Goal: Transaction & Acquisition: Purchase product/service

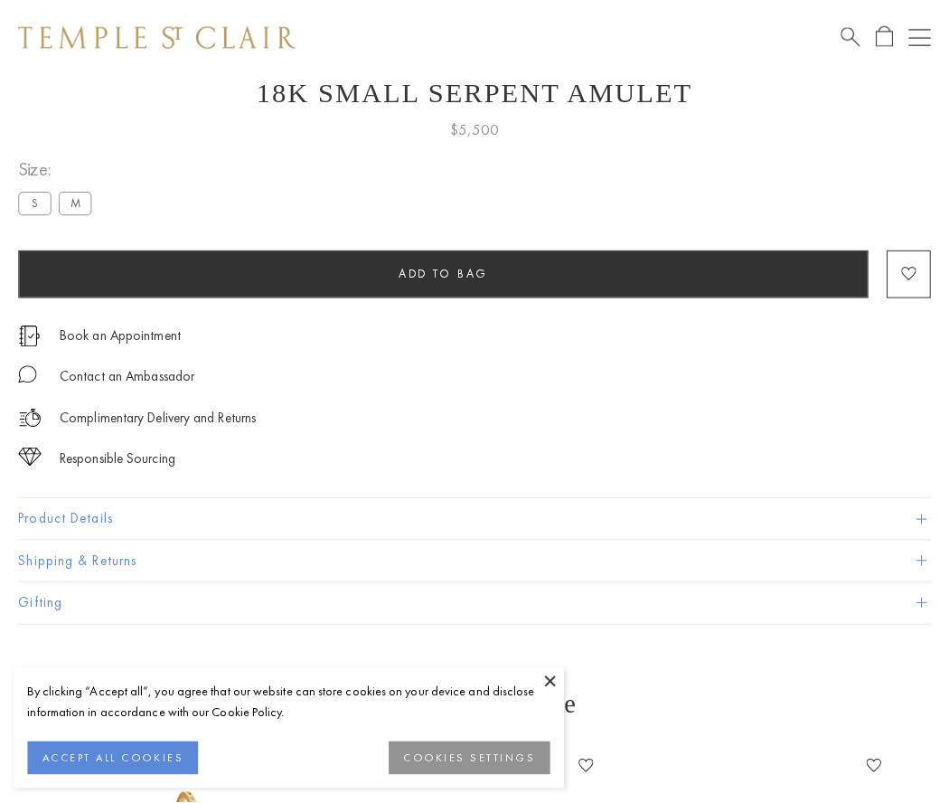
scroll to position [72, 0]
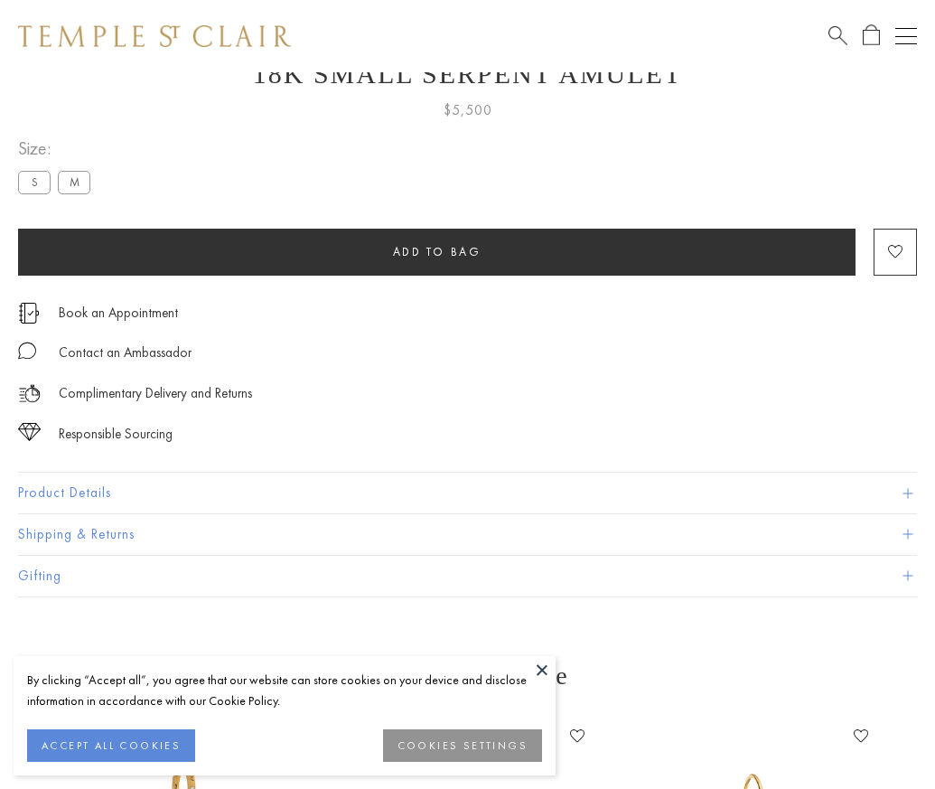
click at [437, 251] on span "Add to bag" at bounding box center [437, 251] width 89 height 15
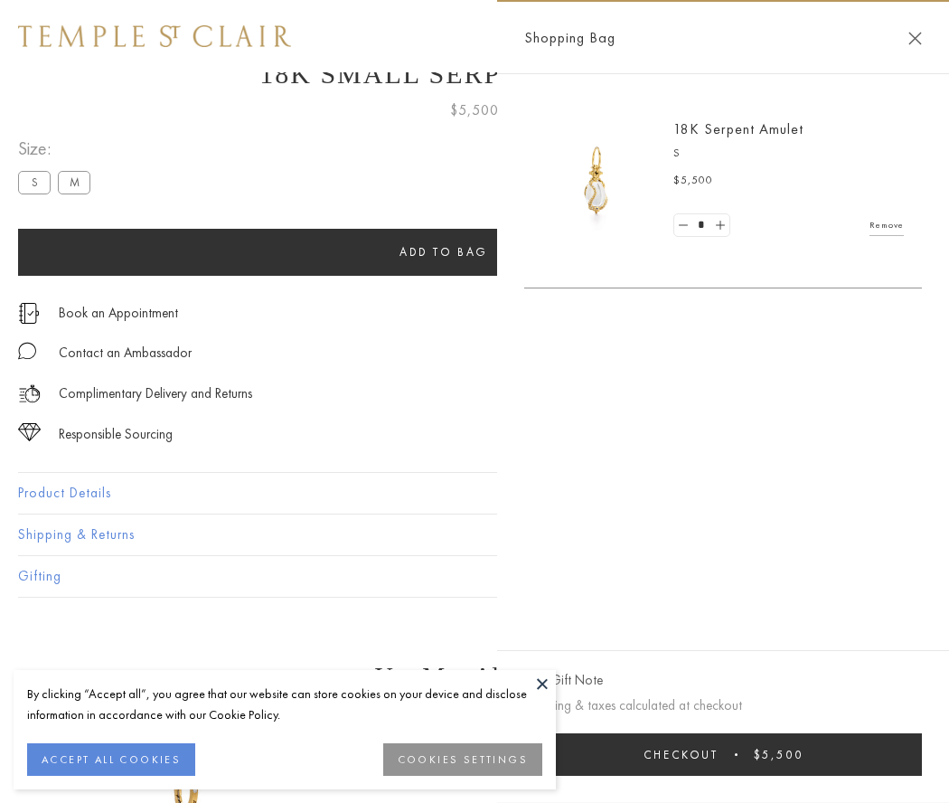
click at [737, 754] on span "submit" at bounding box center [736, 754] width 3 height 3
